Goal: Transaction & Acquisition: Purchase product/service

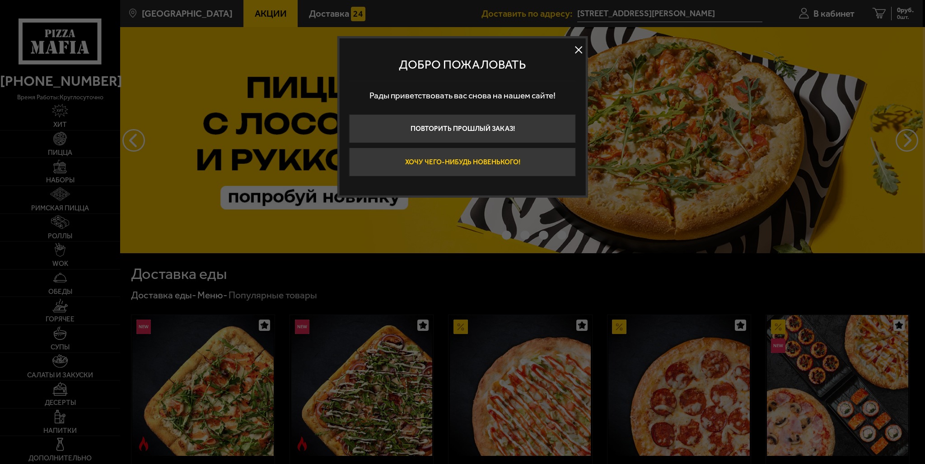
click at [514, 159] on button "Хочу чего-нибудь новенького!" at bounding box center [462, 162] width 227 height 29
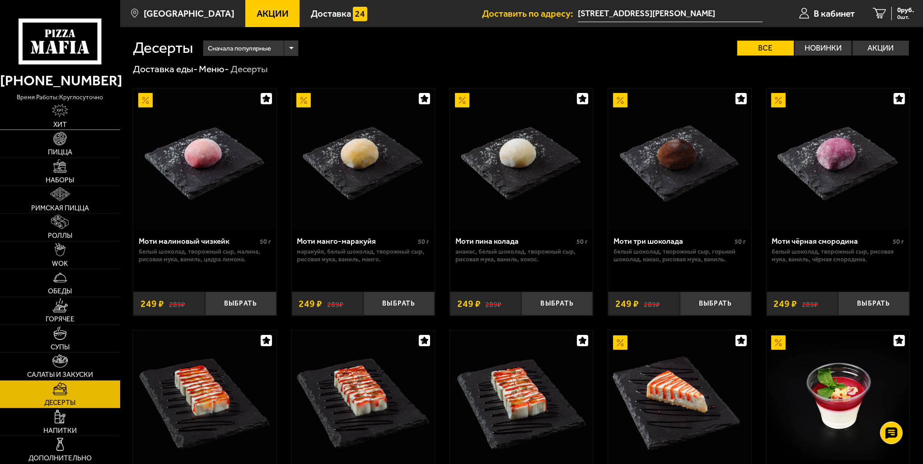
click at [58, 109] on img at bounding box center [60, 111] width 16 height 14
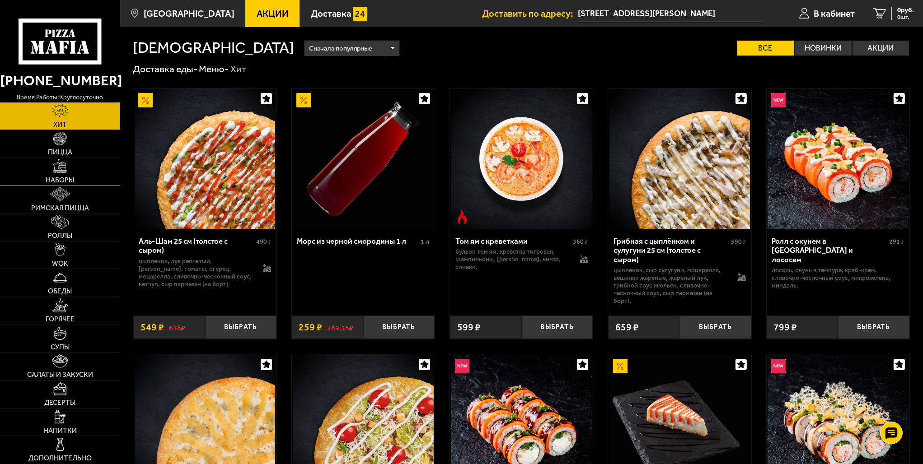
click at [58, 164] on img at bounding box center [60, 166] width 14 height 14
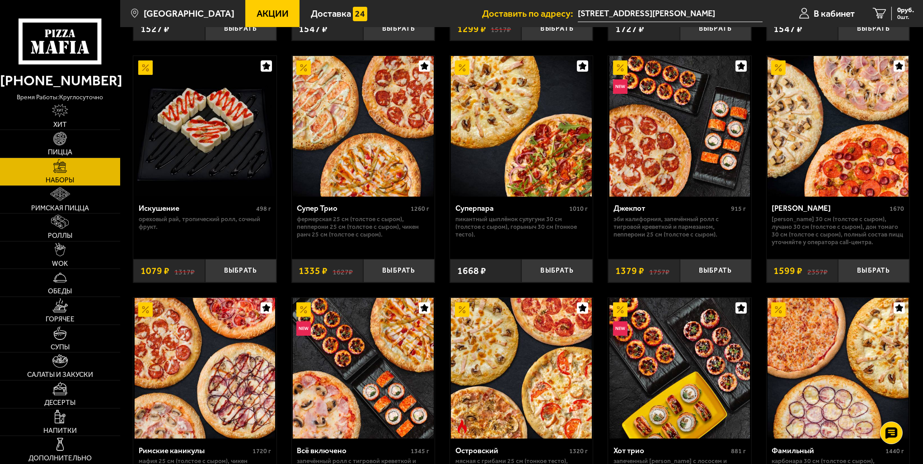
scroll to position [497, 0]
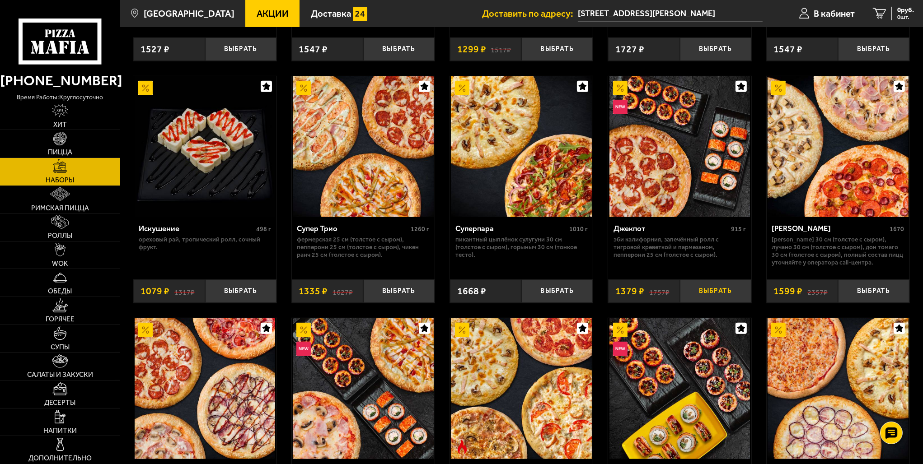
click at [708, 286] on button "Выбрать" at bounding box center [715, 291] width 71 height 23
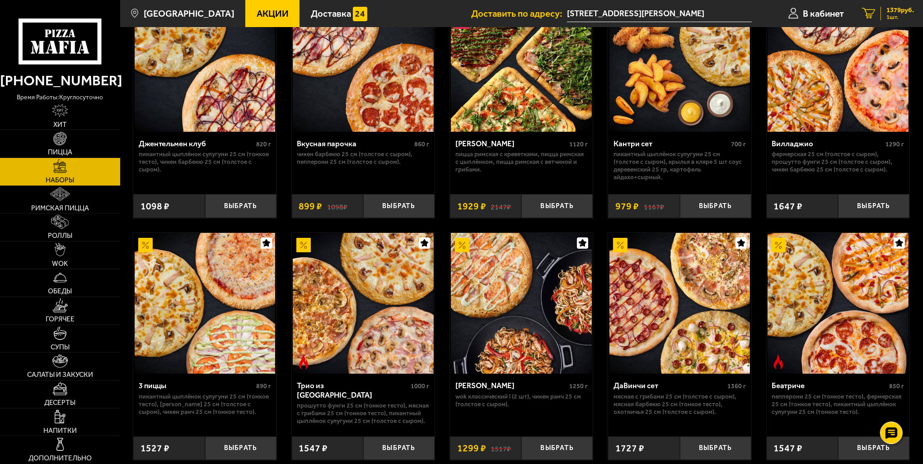
scroll to position [90, 0]
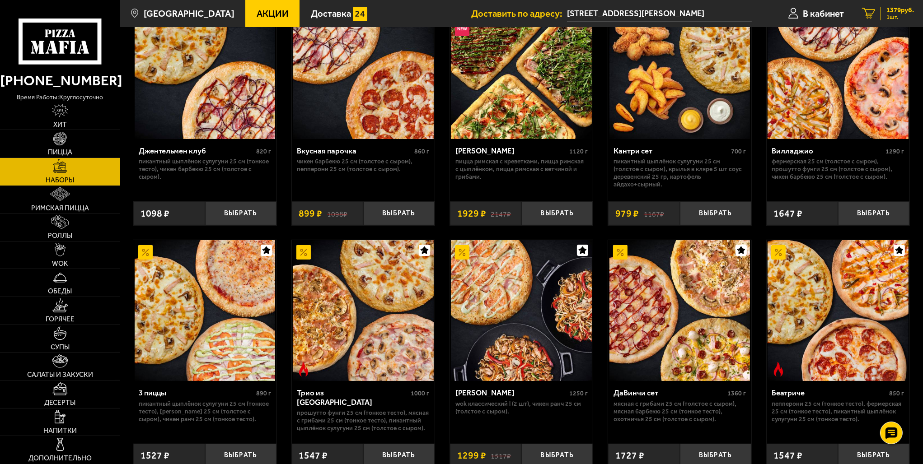
click at [880, 9] on div "1379 руб. 1 шт." at bounding box center [896, 14] width 33 height 14
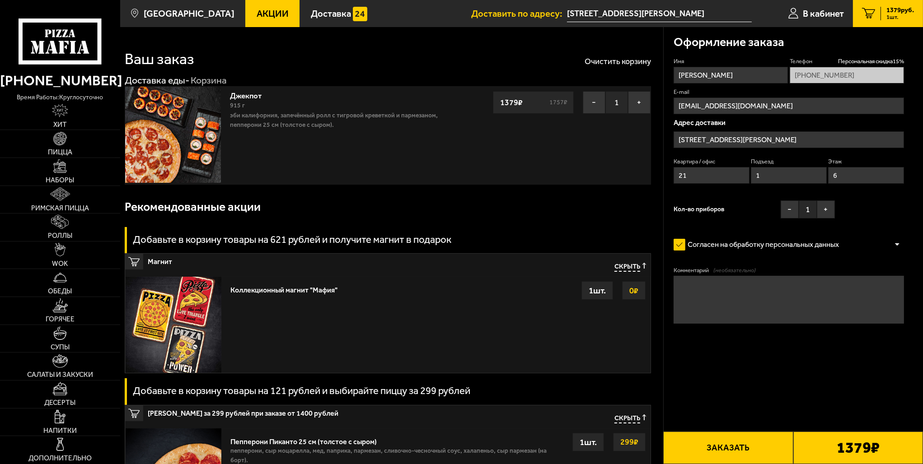
click at [598, 293] on div "1 шт." at bounding box center [597, 290] width 32 height 19
click at [737, 446] on button "Заказать" at bounding box center [728, 448] width 130 height 33
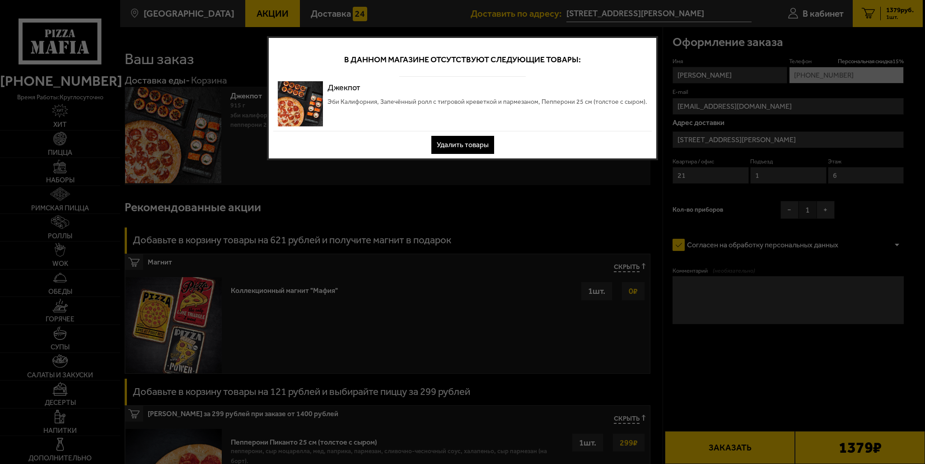
click at [505, 222] on div at bounding box center [462, 232] width 925 height 464
click at [555, 242] on div at bounding box center [462, 232] width 925 height 464
click at [499, 188] on div at bounding box center [462, 232] width 925 height 464
click at [472, 143] on button "Удалить товары" at bounding box center [462, 145] width 63 height 18
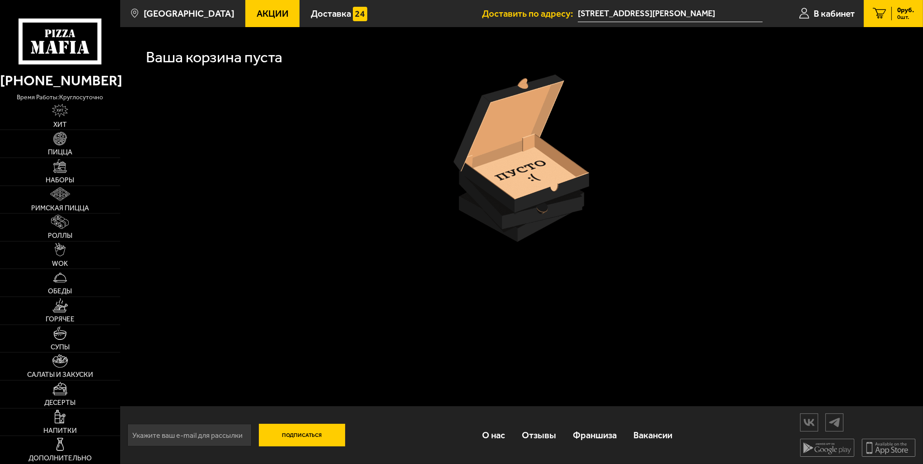
drag, startPoint x: 394, startPoint y: 196, endPoint x: 399, endPoint y: 204, distance: 9.8
click at [394, 196] on div at bounding box center [521, 159] width 777 height 168
click at [61, 170] on img at bounding box center [60, 166] width 14 height 14
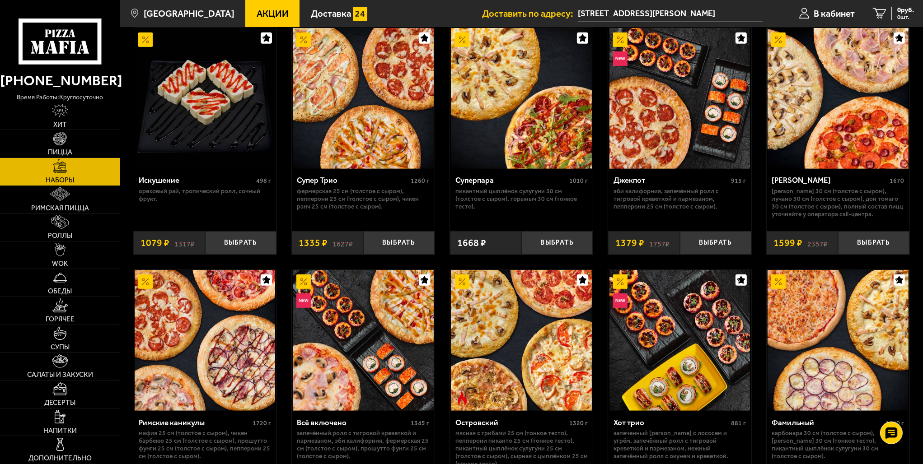
scroll to position [587, 0]
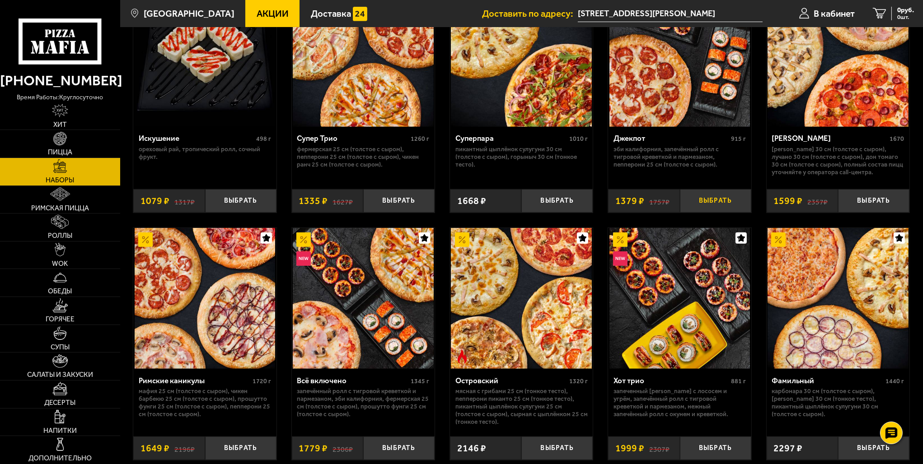
click at [718, 202] on button "Выбрать" at bounding box center [715, 200] width 71 height 23
click at [888, 7] on span "1379 руб." at bounding box center [900, 10] width 28 height 7
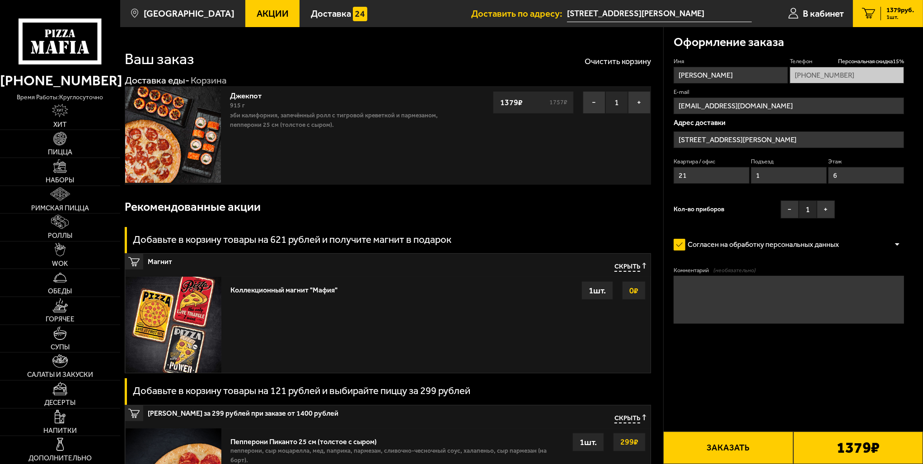
click at [744, 446] on button "Заказать" at bounding box center [728, 448] width 130 height 33
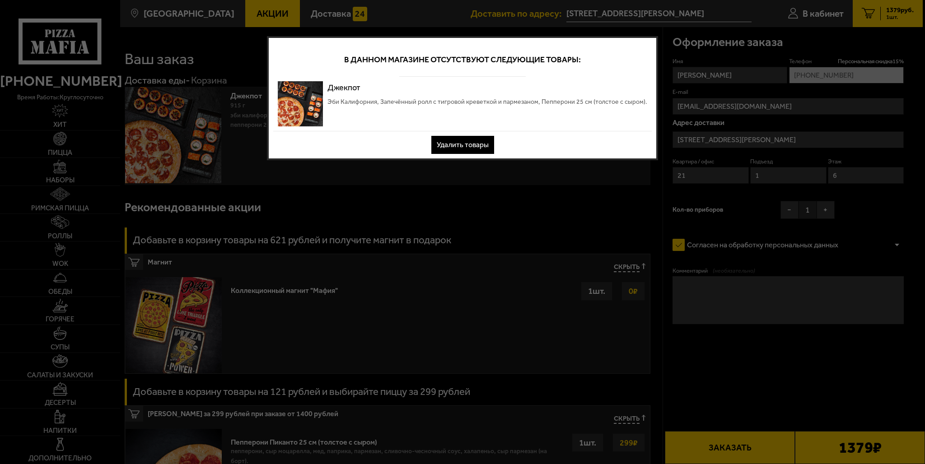
click at [659, 37] on div at bounding box center [462, 232] width 925 height 464
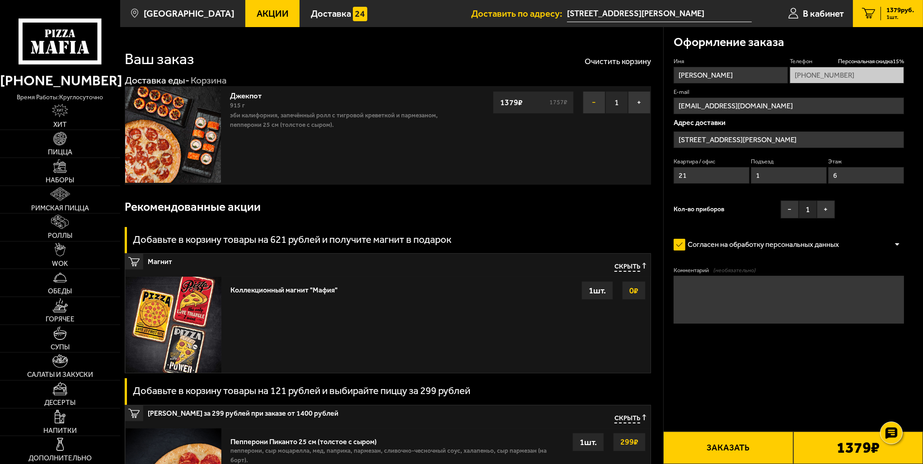
click at [593, 103] on button "−" at bounding box center [594, 102] width 23 height 23
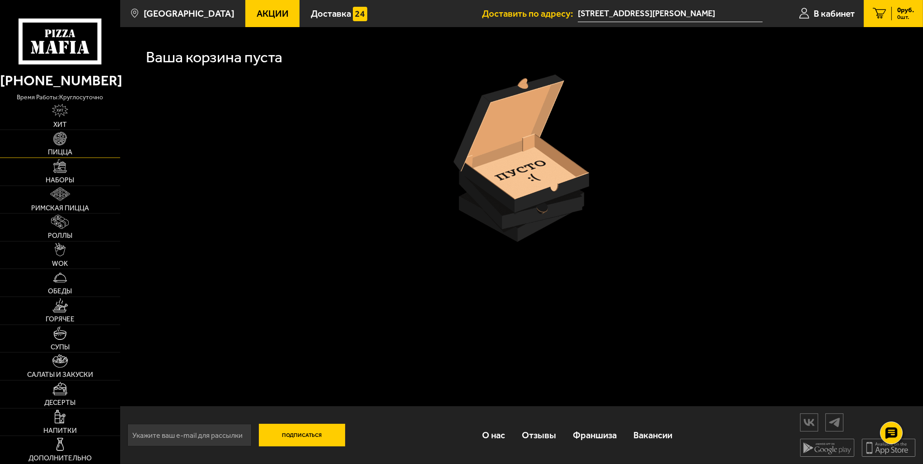
click at [60, 143] on img at bounding box center [60, 139] width 14 height 14
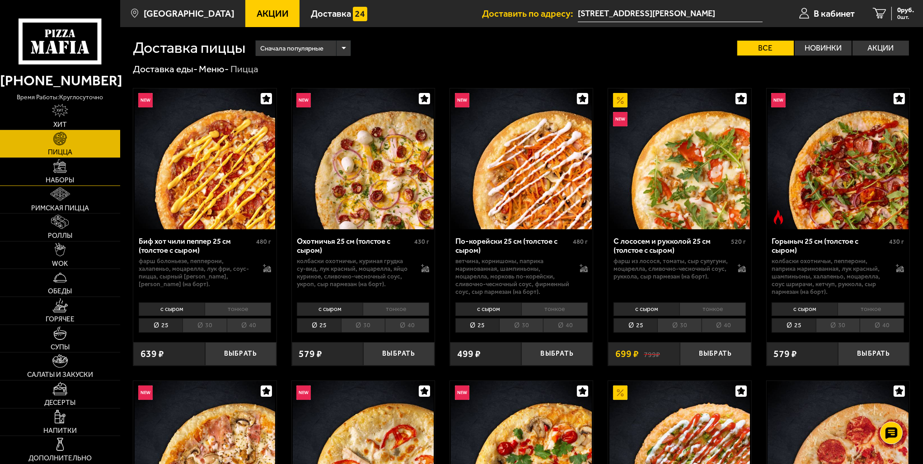
click at [63, 169] on img at bounding box center [60, 166] width 14 height 14
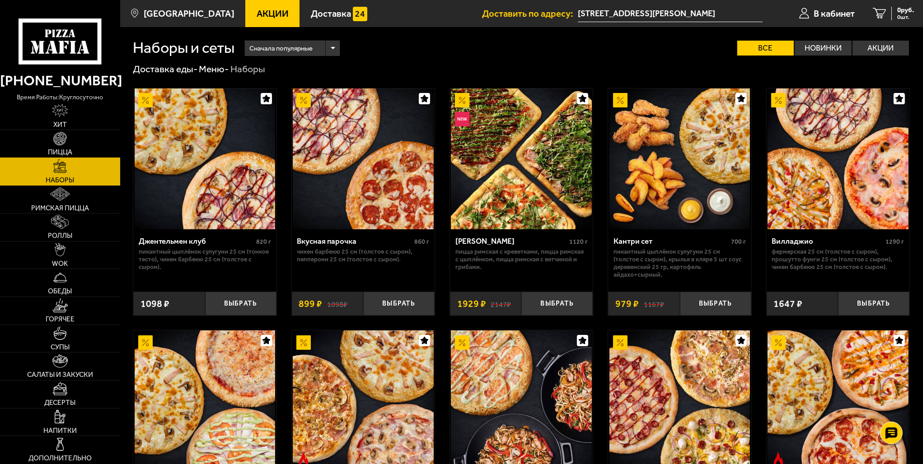
click at [65, 147] on link "Пицца" at bounding box center [60, 144] width 120 height 28
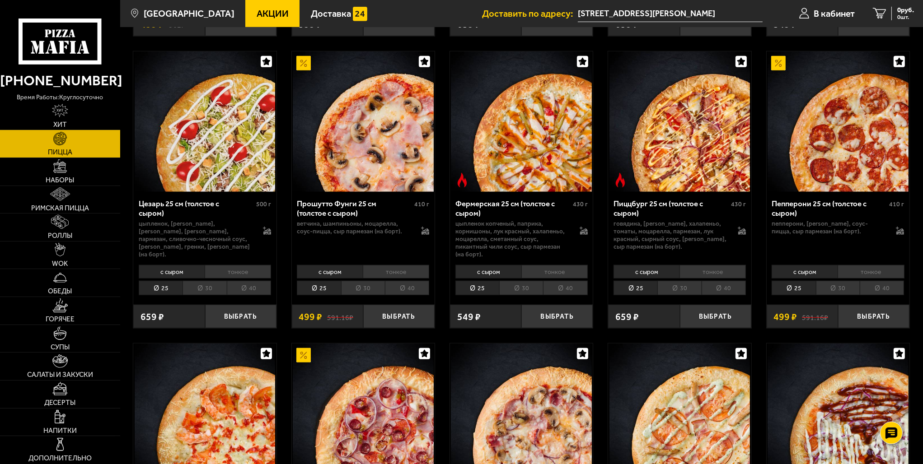
scroll to position [948, 0]
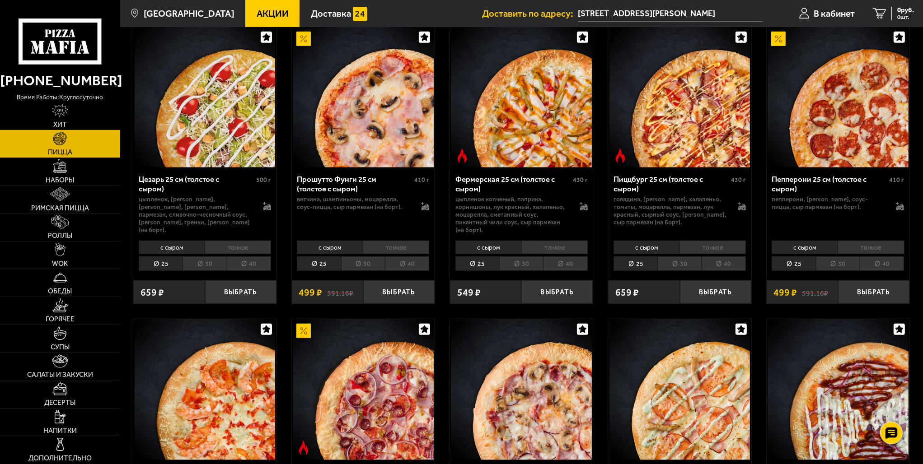
click at [839, 257] on li "30" at bounding box center [838, 264] width 44 height 14
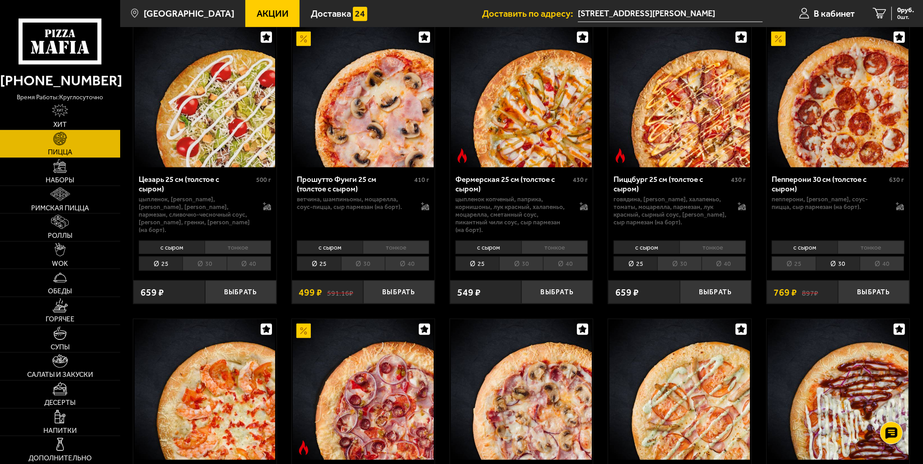
click at [859, 241] on li "тонкое" at bounding box center [870, 248] width 66 height 14
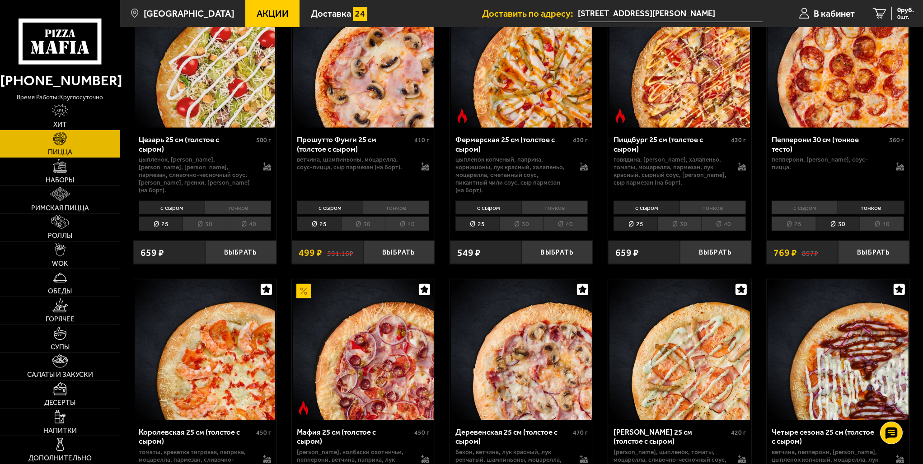
scroll to position [994, 0]
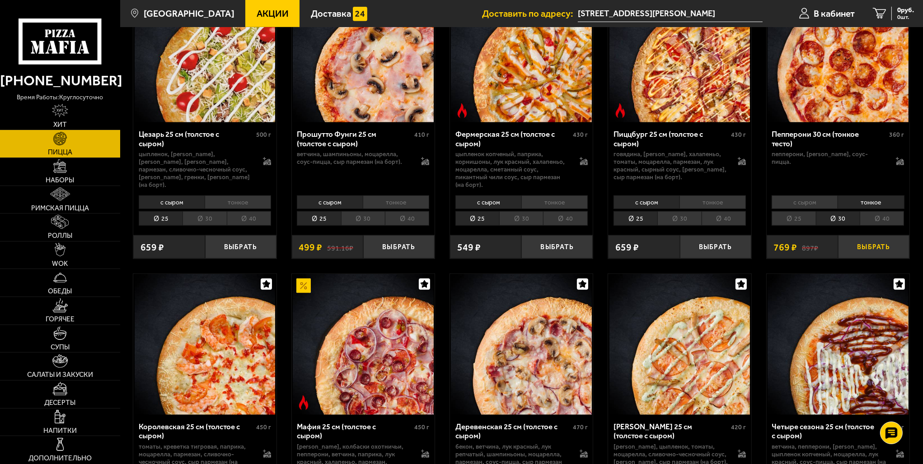
click at [867, 235] on button "Выбрать" at bounding box center [873, 246] width 71 height 23
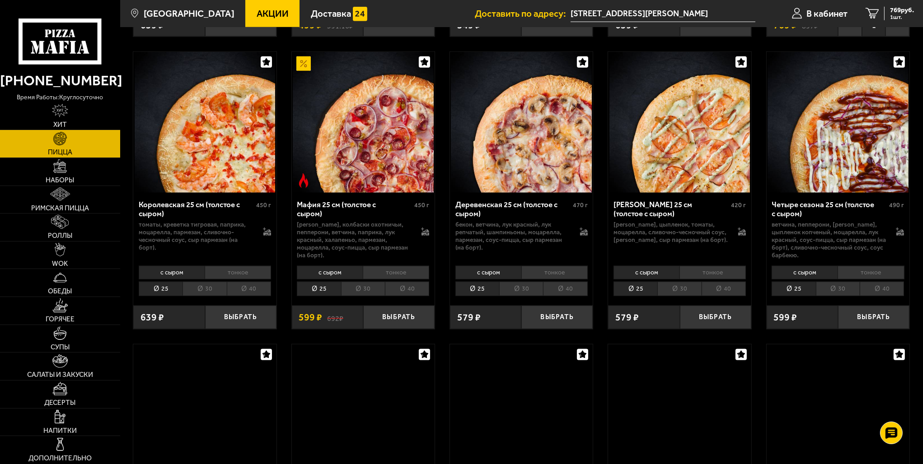
scroll to position [1219, 0]
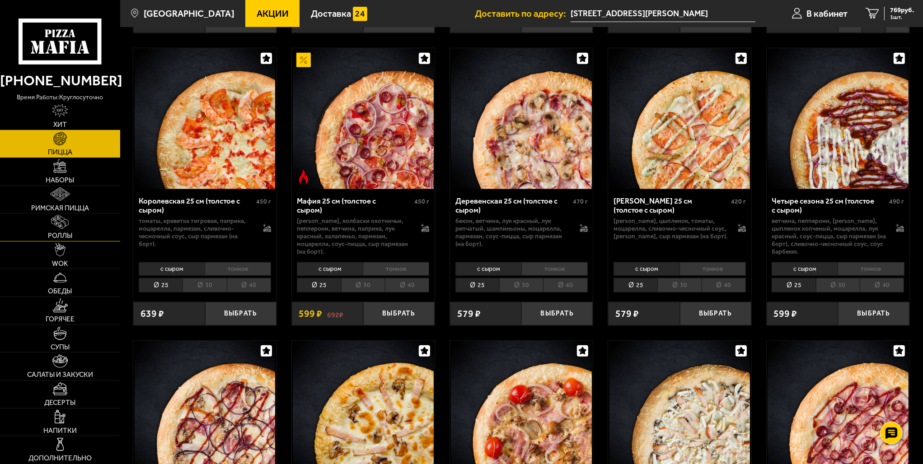
click at [63, 233] on span "Роллы" at bounding box center [60, 236] width 24 height 7
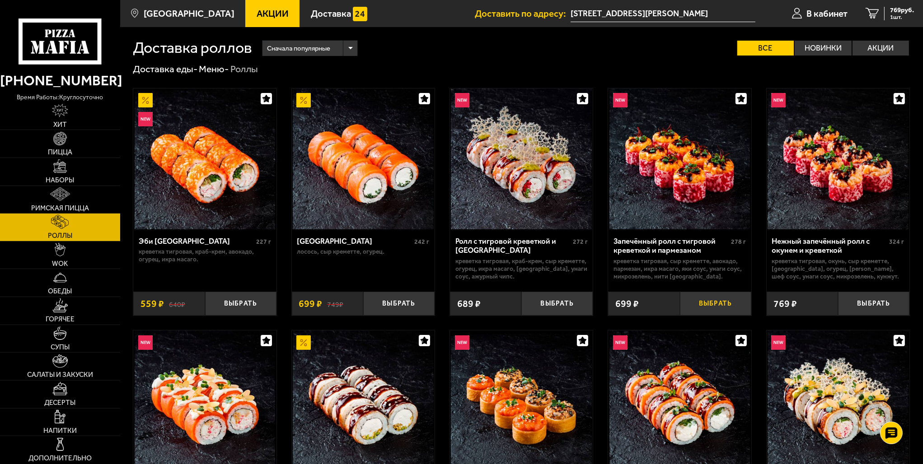
click at [712, 304] on button "Выбрать" at bounding box center [715, 303] width 71 height 23
click at [882, 14] on div "1363 руб. 2 шт." at bounding box center [896, 14] width 33 height 14
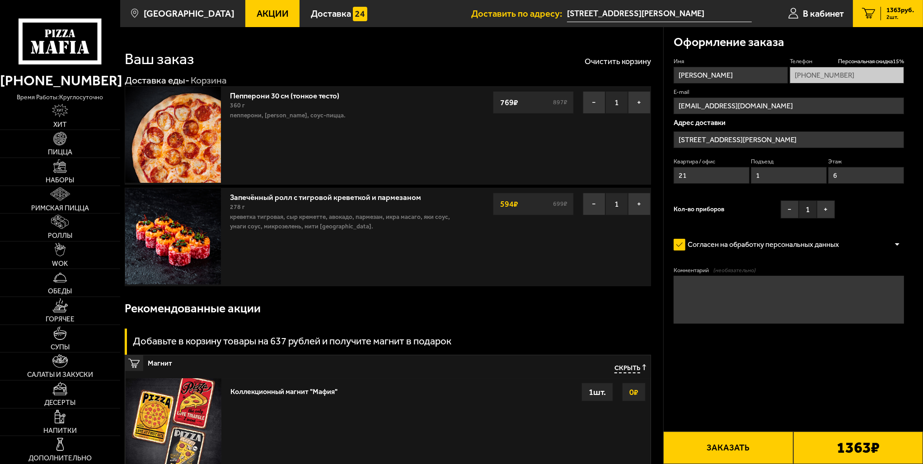
click at [740, 444] on button "Заказать" at bounding box center [728, 448] width 130 height 33
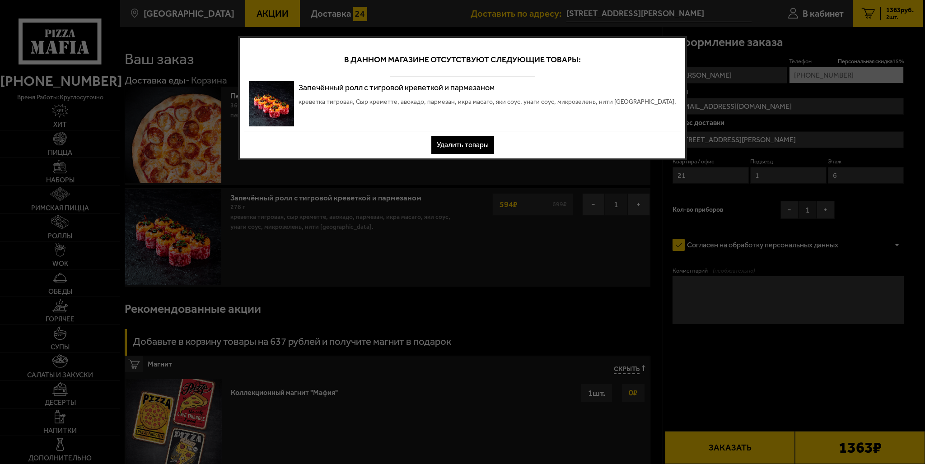
click at [457, 140] on button "Удалить товары" at bounding box center [462, 145] width 63 height 18
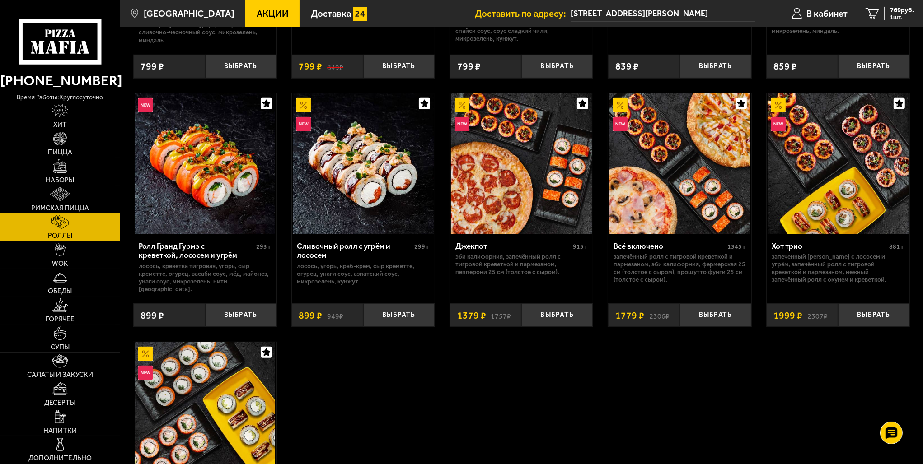
scroll to position [497, 0]
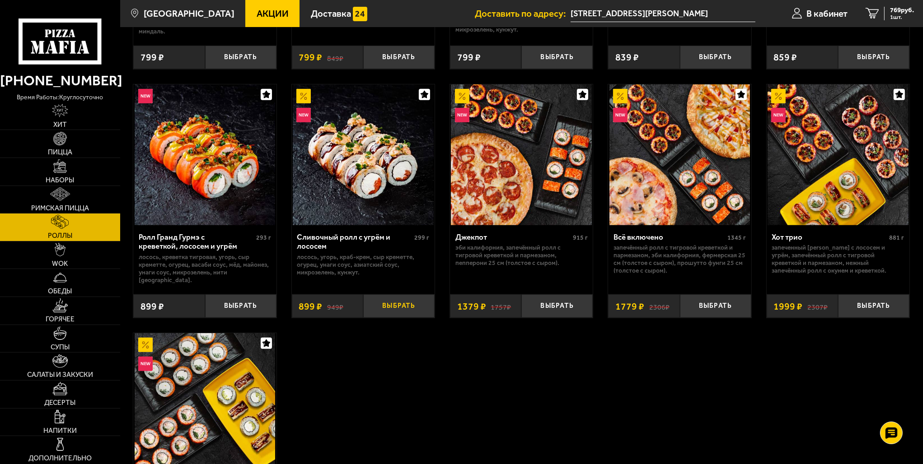
click at [398, 298] on button "Выбрать" at bounding box center [398, 305] width 71 height 23
click at [887, 10] on span "1668 руб." at bounding box center [900, 10] width 28 height 7
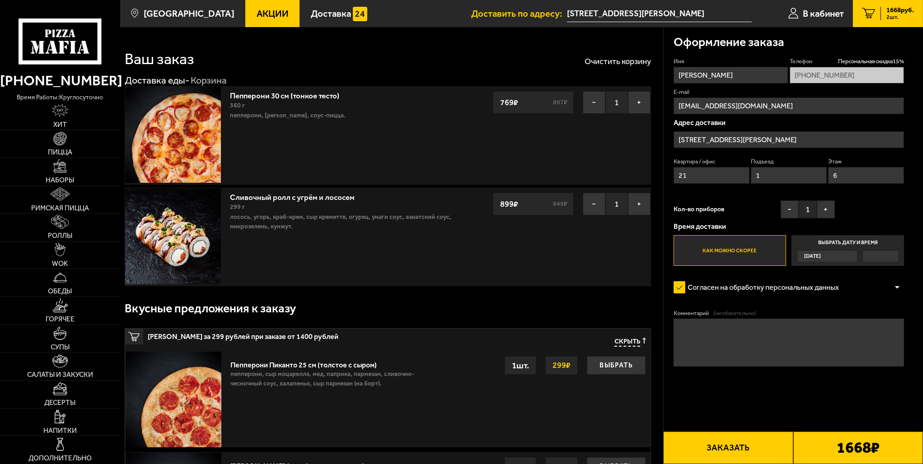
click at [727, 448] on button "Заказать" at bounding box center [728, 448] width 130 height 33
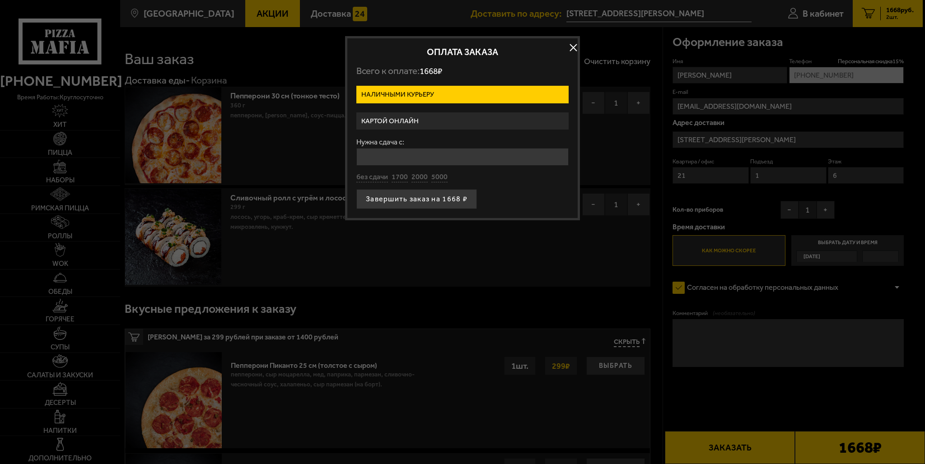
click at [420, 118] on label "Картой онлайн" at bounding box center [462, 121] width 212 height 18
click at [0, 0] on input "Картой онлайн" at bounding box center [0, 0] width 0 height 0
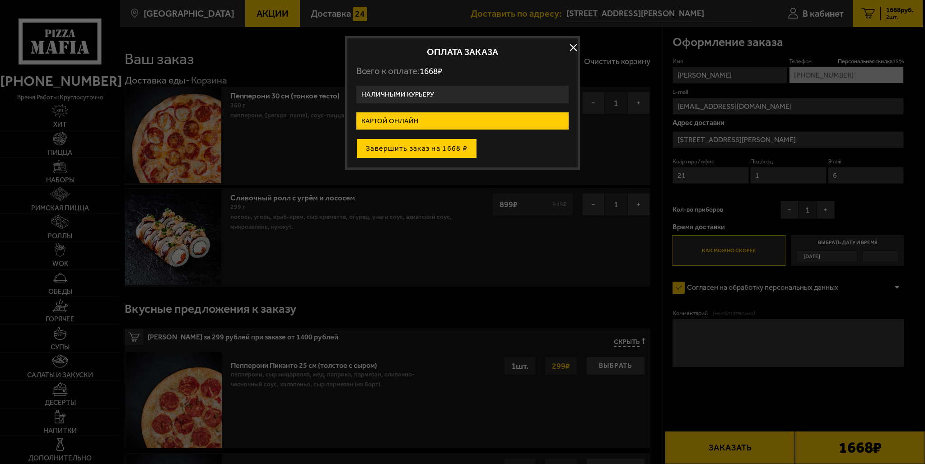
click at [410, 146] on button "Завершить заказ на 1668 ₽" at bounding box center [416, 149] width 121 height 20
